Goal: Task Accomplishment & Management: Use online tool/utility

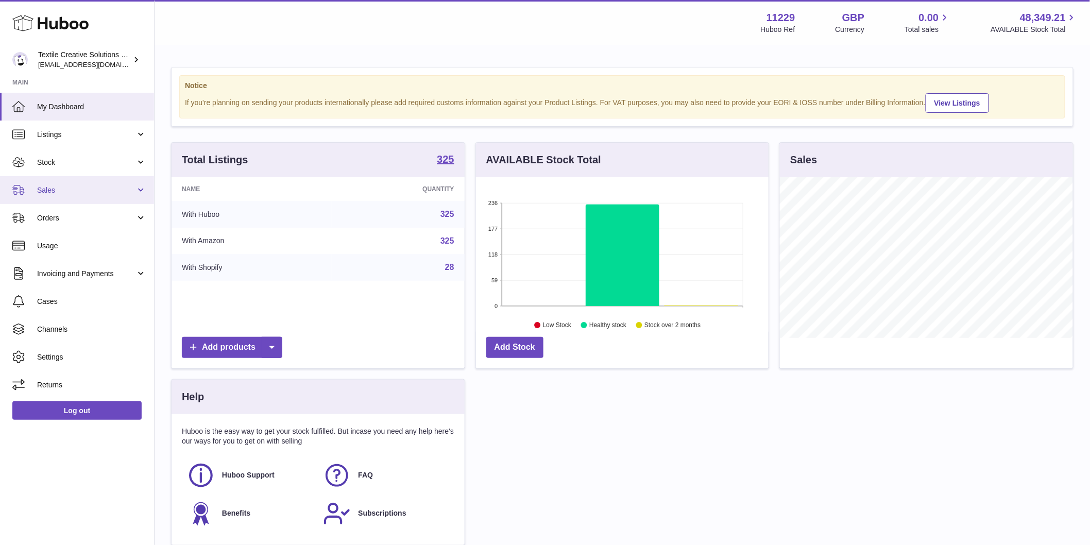
click at [79, 191] on span "Sales" at bounding box center [86, 190] width 98 height 10
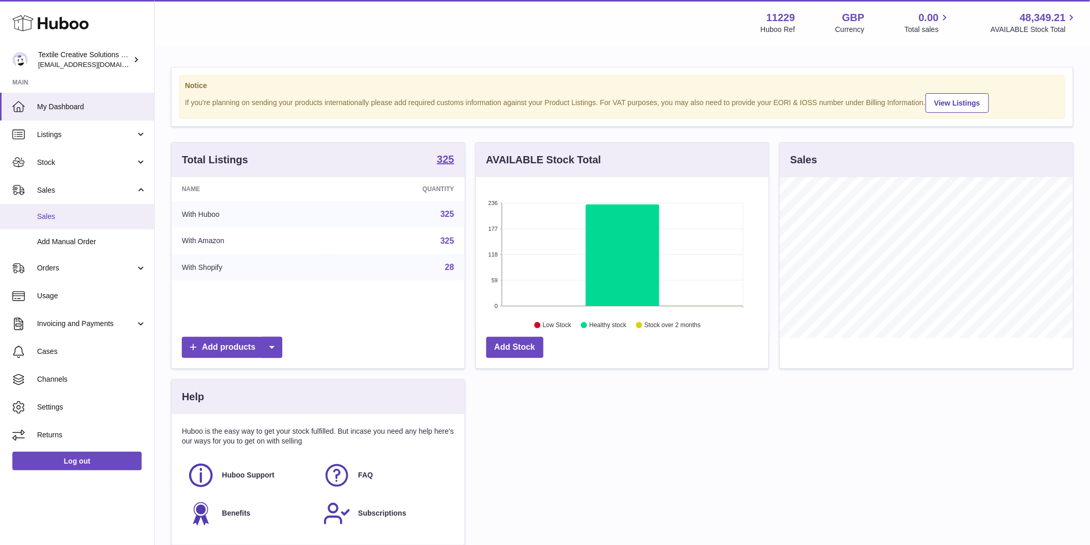
click at [75, 217] on span "Sales" at bounding box center [91, 217] width 109 height 10
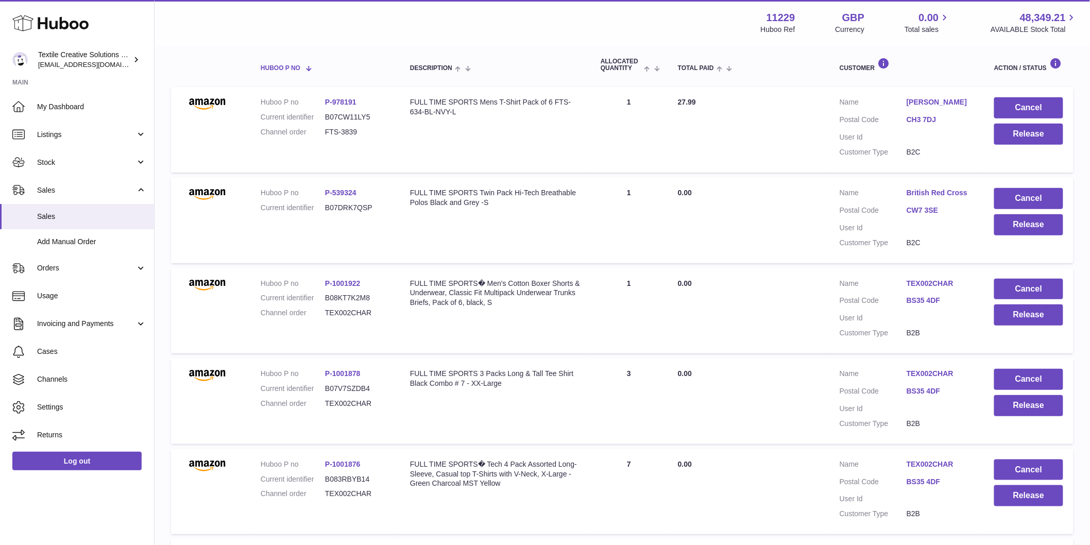
scroll to position [114, 0]
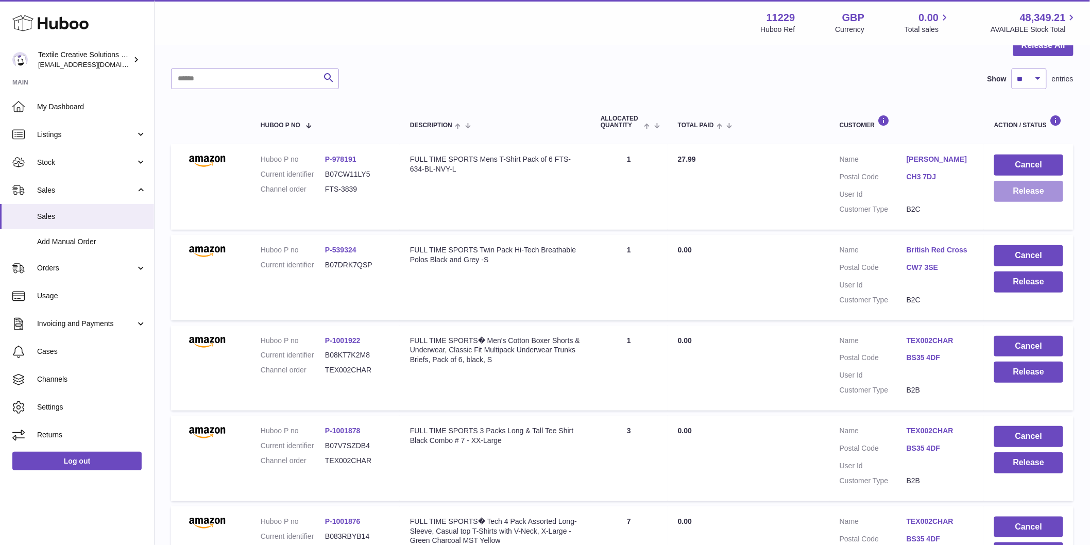
click at [1043, 193] on button "Release" at bounding box center [1028, 191] width 69 height 21
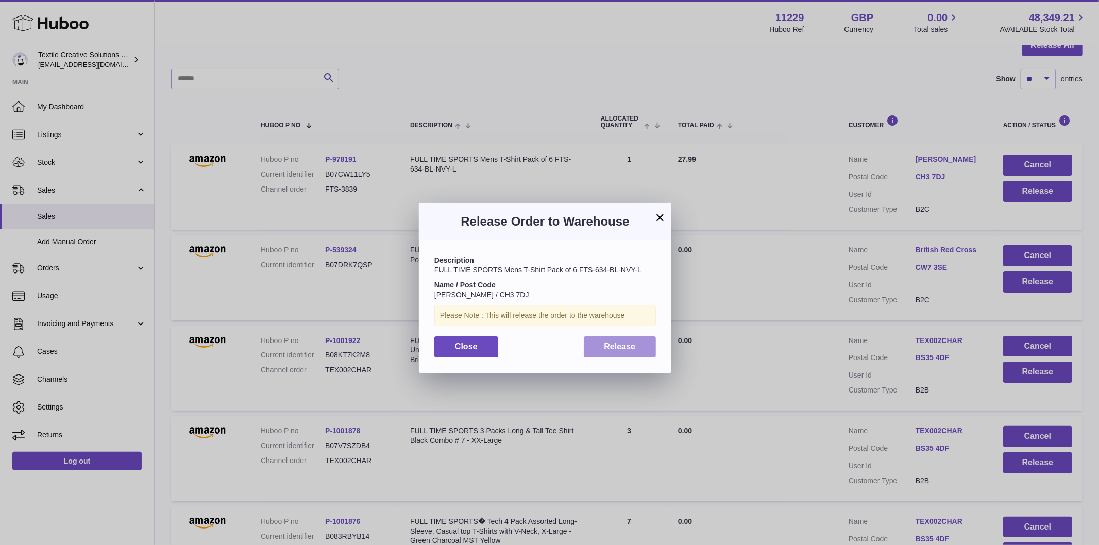
click at [605, 356] on button "Release" at bounding box center [620, 346] width 73 height 21
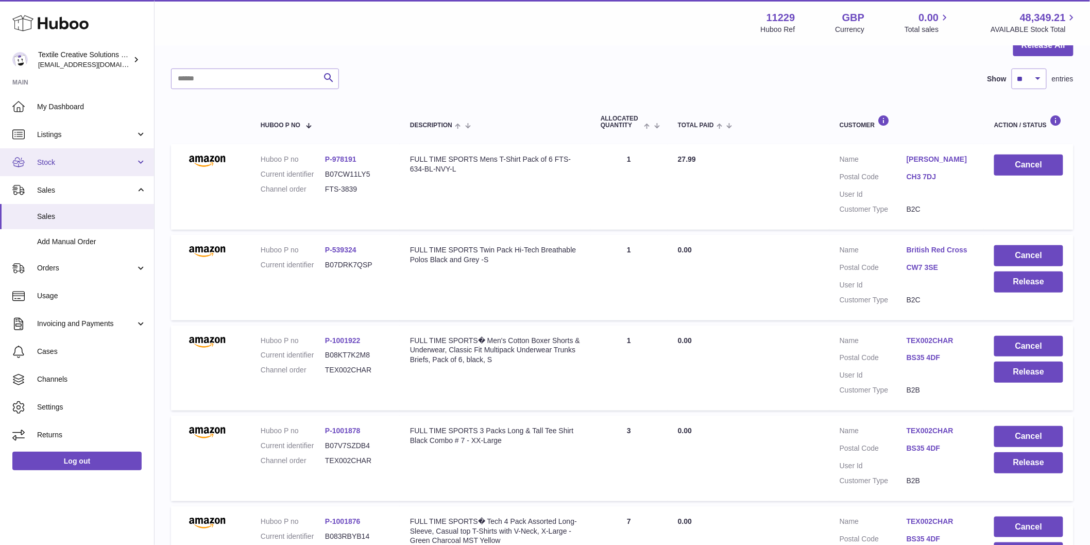
click at [104, 160] on span "Stock" at bounding box center [86, 163] width 98 height 10
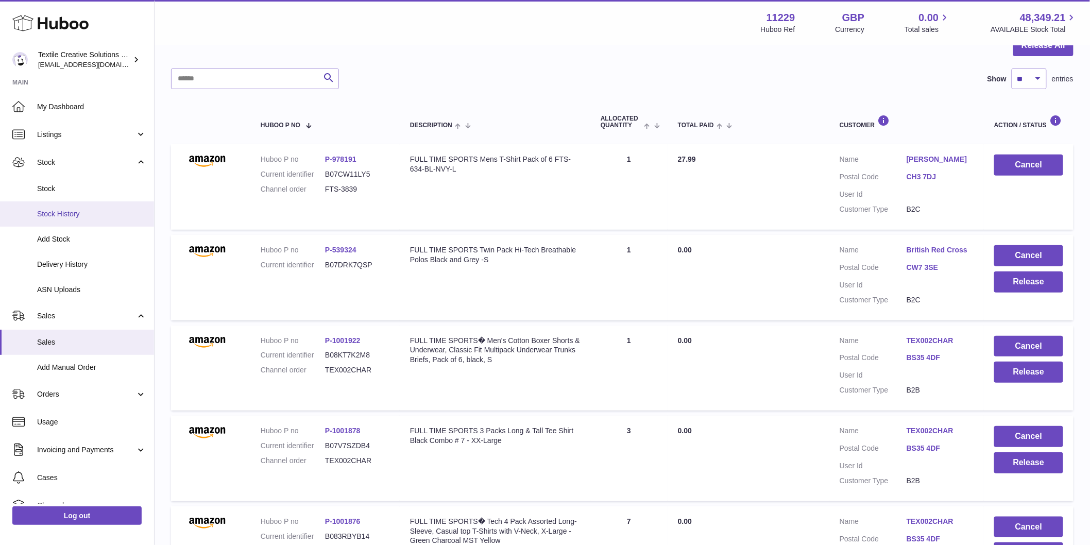
click at [92, 210] on span "Stock History" at bounding box center [91, 214] width 109 height 10
click at [92, 260] on span "Delivery History" at bounding box center [91, 265] width 109 height 10
